Goal: Task Accomplishment & Management: Use online tool/utility

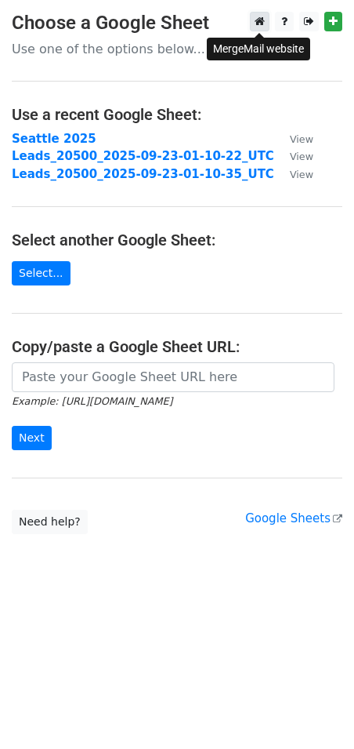
click at [263, 15] on link at bounding box center [260, 22] width 20 height 20
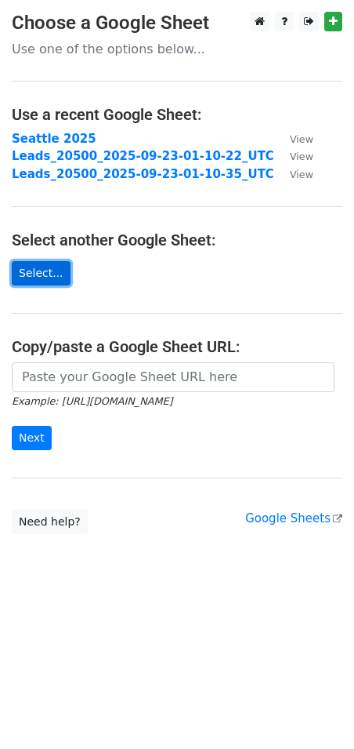
click at [34, 277] on link "Select..." at bounding box center [41, 273] width 59 height 24
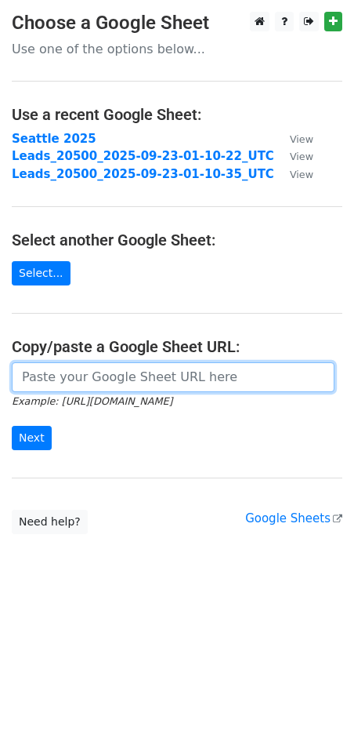
click at [139, 382] on input "url" at bounding box center [173, 377] width 323 height 30
click at [194, 370] on input "url" at bounding box center [173, 377] width 323 height 30
paste input "[URL][DOMAIN_NAME]"
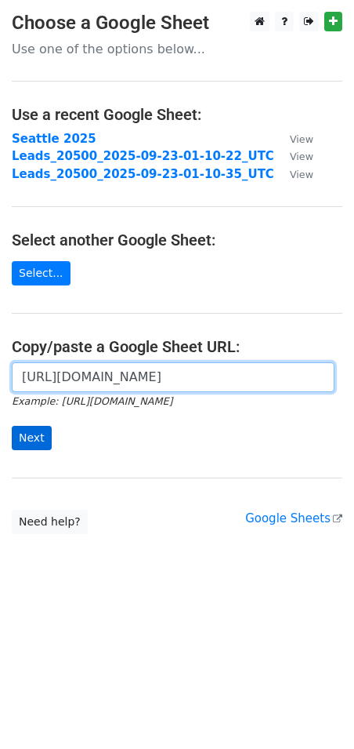
type input "[URL][DOMAIN_NAME]"
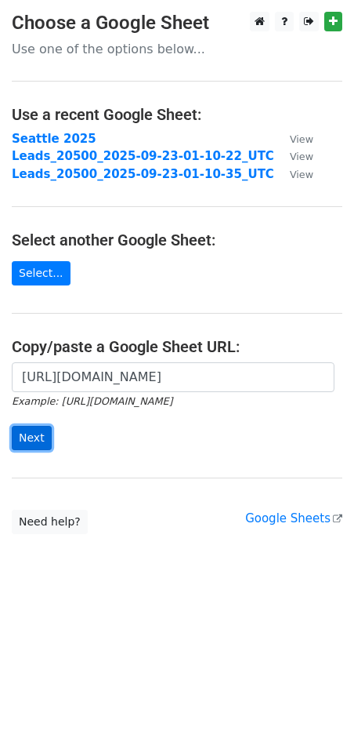
click at [42, 444] on input "Next" at bounding box center [32, 438] width 40 height 24
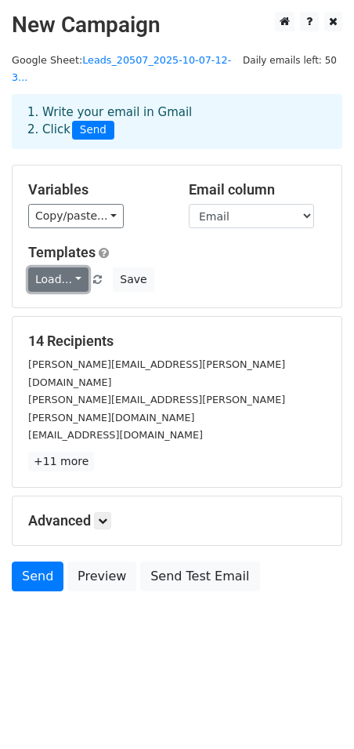
click at [52, 267] on link "Load..." at bounding box center [58, 279] width 60 height 24
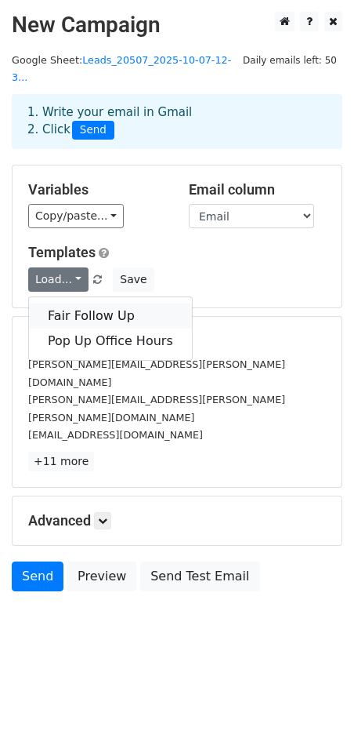
click at [99, 303] on link "Fair Follow Up" at bounding box center [110, 315] width 163 height 25
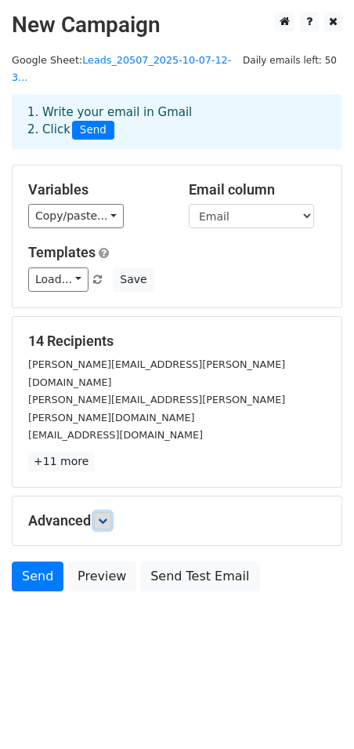
click at [103, 516] on icon at bounding box center [102, 520] width 9 height 9
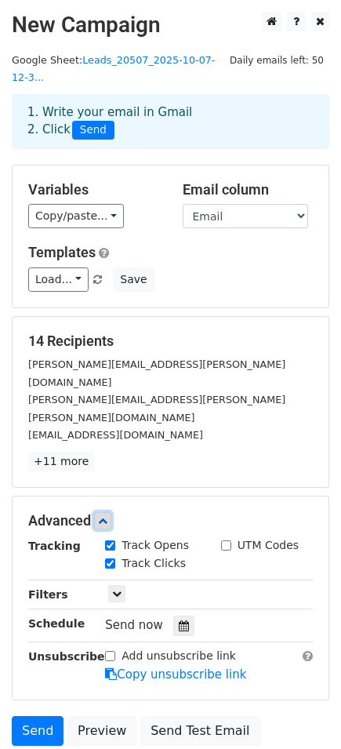
scroll to position [78, 0]
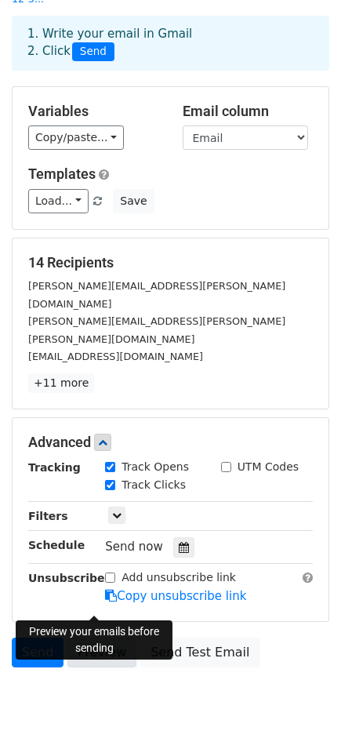
click at [86, 637] on link "Preview" at bounding box center [101, 652] width 69 height 30
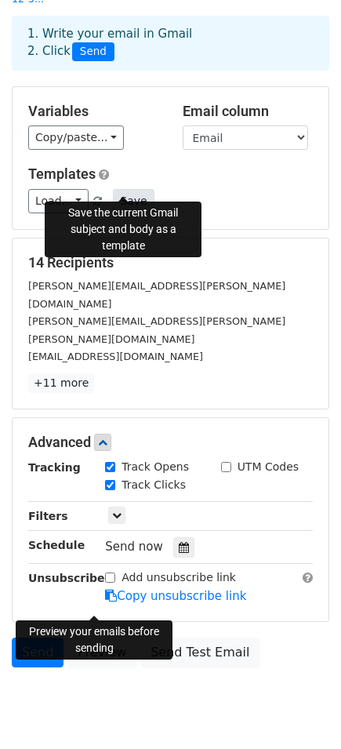
scroll to position [0, 0]
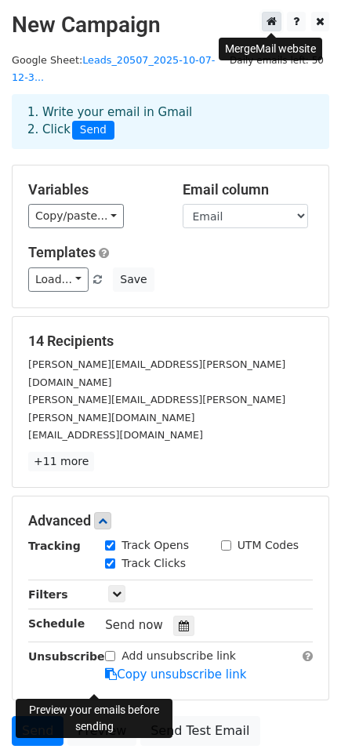
click at [272, 21] on icon at bounding box center [272, 21] width 10 height 11
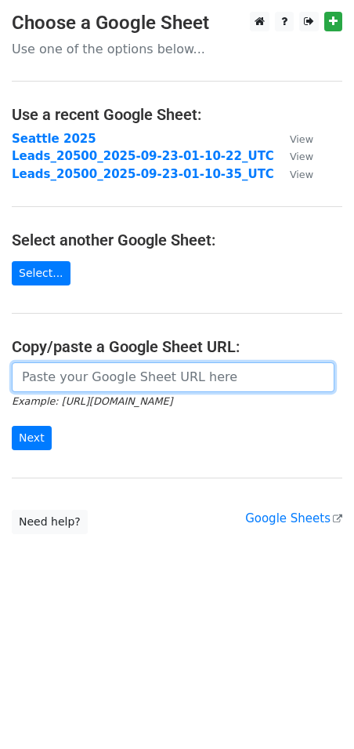
click at [95, 373] on input "url" at bounding box center [173, 377] width 323 height 30
paste input "[URL][DOMAIN_NAME]"
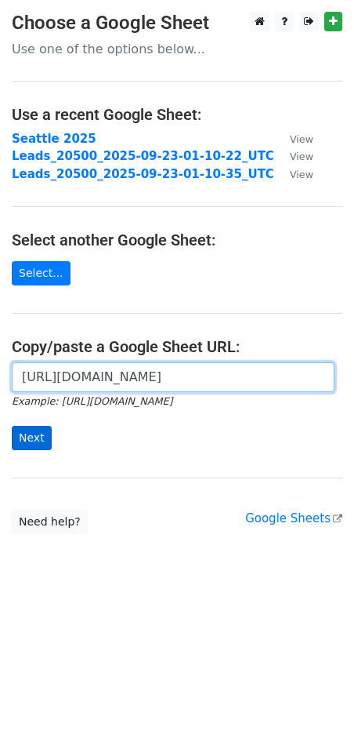
type input "https://docs.google.com/spreadsheets/d/1pY07XE_kj-T9n4Ga28MalPt6gzkMgNCP5_BbMR7…"
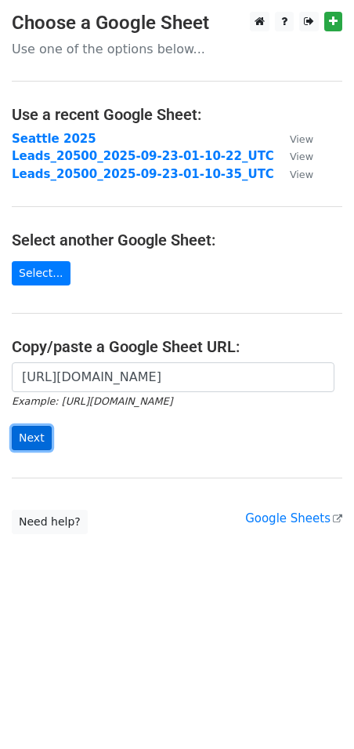
click at [20, 437] on input "Next" at bounding box center [32, 438] width 40 height 24
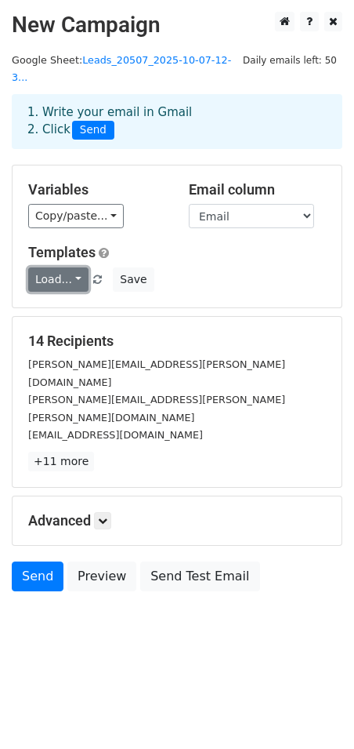
click at [67, 267] on link "Load..." at bounding box center [58, 279] width 60 height 24
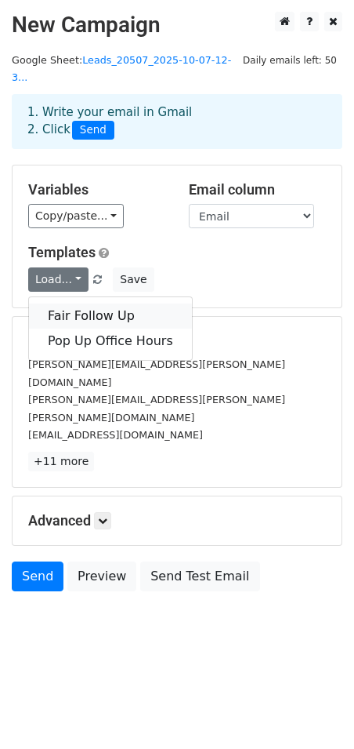
click at [93, 303] on link "Fair Follow Up" at bounding box center [110, 315] width 163 height 25
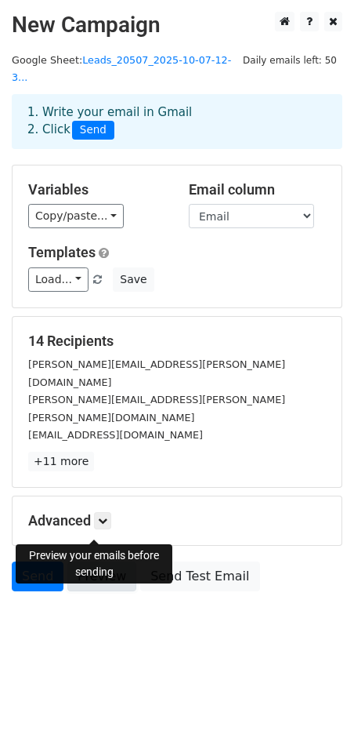
click at [100, 561] on link "Preview" at bounding box center [101, 576] width 69 height 30
click at [241, 425] on div "14 Recipients [PERSON_NAME][EMAIL_ADDRESS][PERSON_NAME][DOMAIN_NAME] [PERSON_NA…" at bounding box center [177, 402] width 329 height 170
click at [113, 561] on link "Preview" at bounding box center [101, 576] width 69 height 30
